Goal: Information Seeking & Learning: Learn about a topic

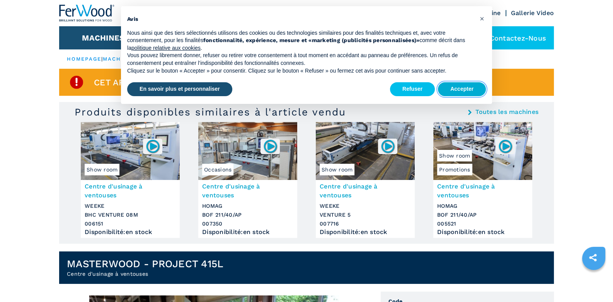
click at [466, 83] on button "Accepter" at bounding box center [462, 89] width 48 height 14
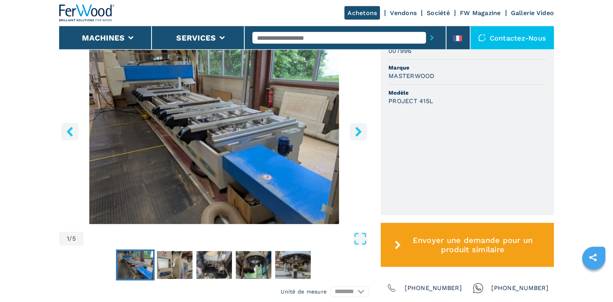
scroll to position [243, 0]
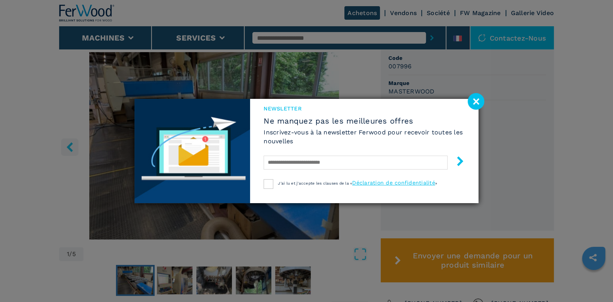
click at [357, 147] on div "Newsletter Ne manquez pas les meilleures offres Inscrivez-vous à la newsletter …" at bounding box center [364, 139] width 228 height 81
click at [479, 99] on image at bounding box center [475, 101] width 17 height 17
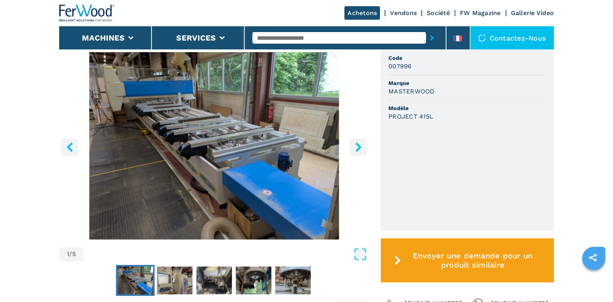
click at [360, 145] on icon "right-button" at bounding box center [358, 147] width 10 height 10
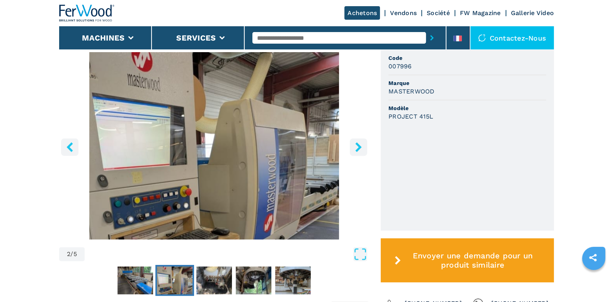
click at [360, 145] on icon "right-button" at bounding box center [358, 147] width 10 height 10
click at [352, 150] on button "right-button" at bounding box center [358, 146] width 17 height 17
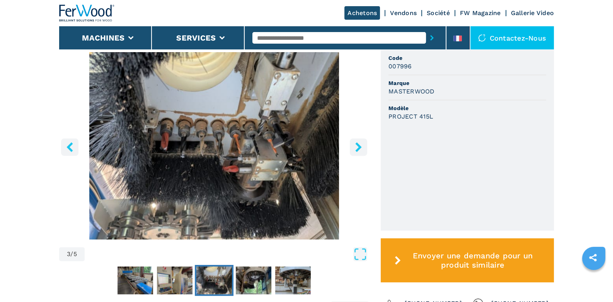
click at [352, 150] on button "right-button" at bounding box center [358, 146] width 17 height 17
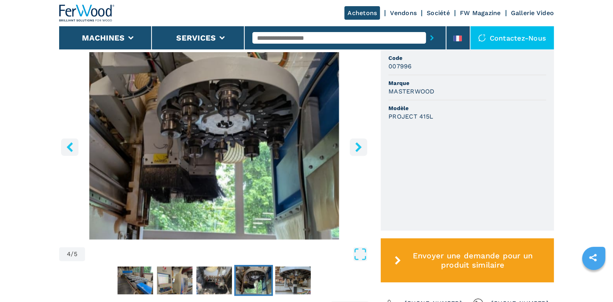
click at [352, 150] on button "right-button" at bounding box center [358, 146] width 17 height 17
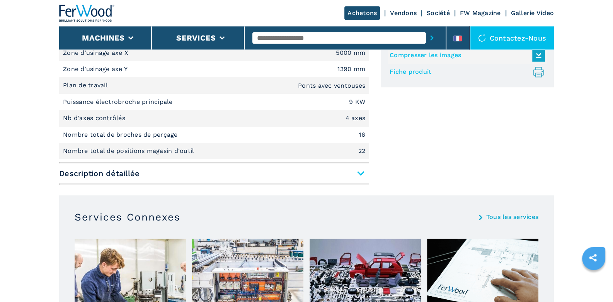
scroll to position [527, 0]
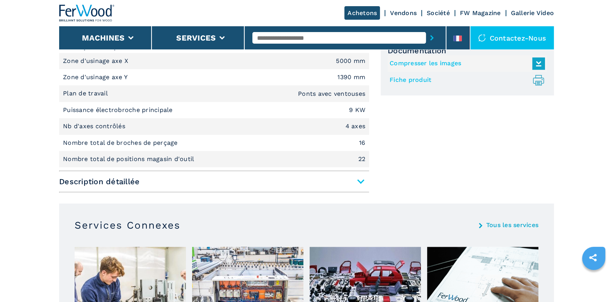
click at [362, 178] on span "Description détaillée" at bounding box center [214, 182] width 310 height 14
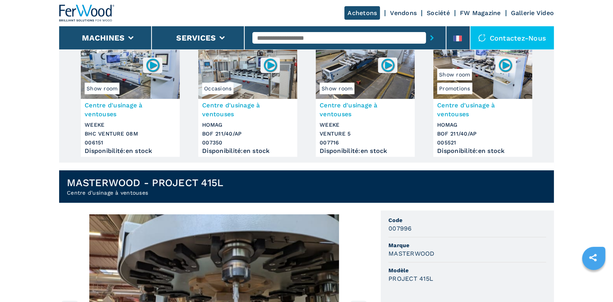
scroll to position [203, 0]
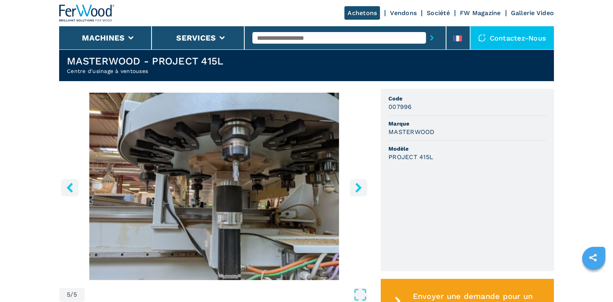
click at [355, 187] on icon "right-button" at bounding box center [358, 188] width 10 height 10
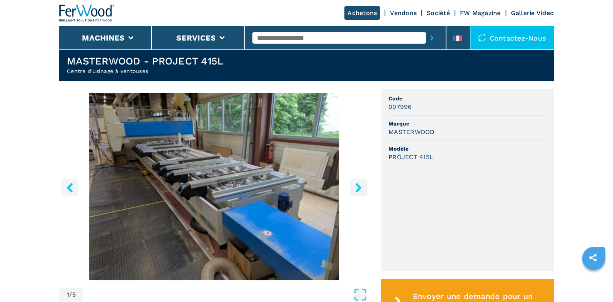
click at [355, 187] on icon "right-button" at bounding box center [358, 188] width 10 height 10
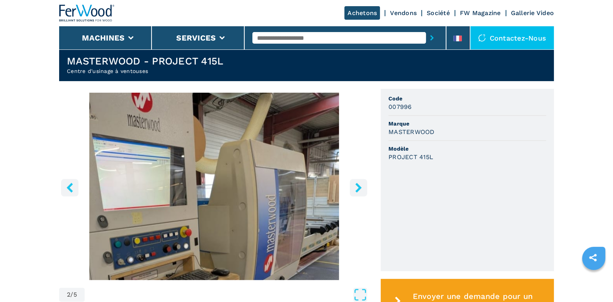
click at [355, 187] on icon "right-button" at bounding box center [358, 188] width 10 height 10
